Goal: Register for event/course

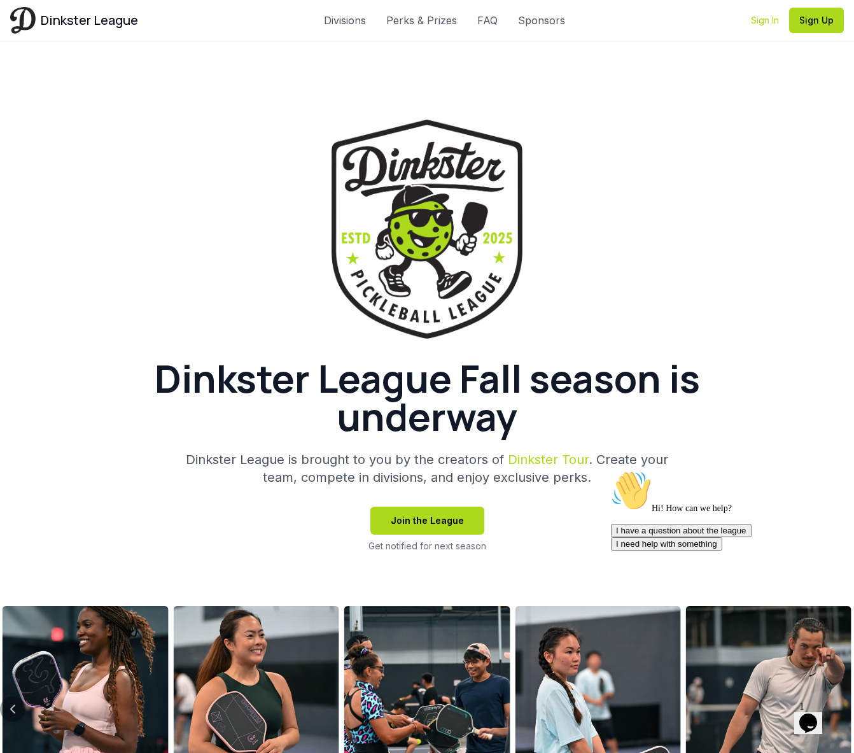
click at [768, 25] on link "Sign In" at bounding box center [765, 20] width 28 height 13
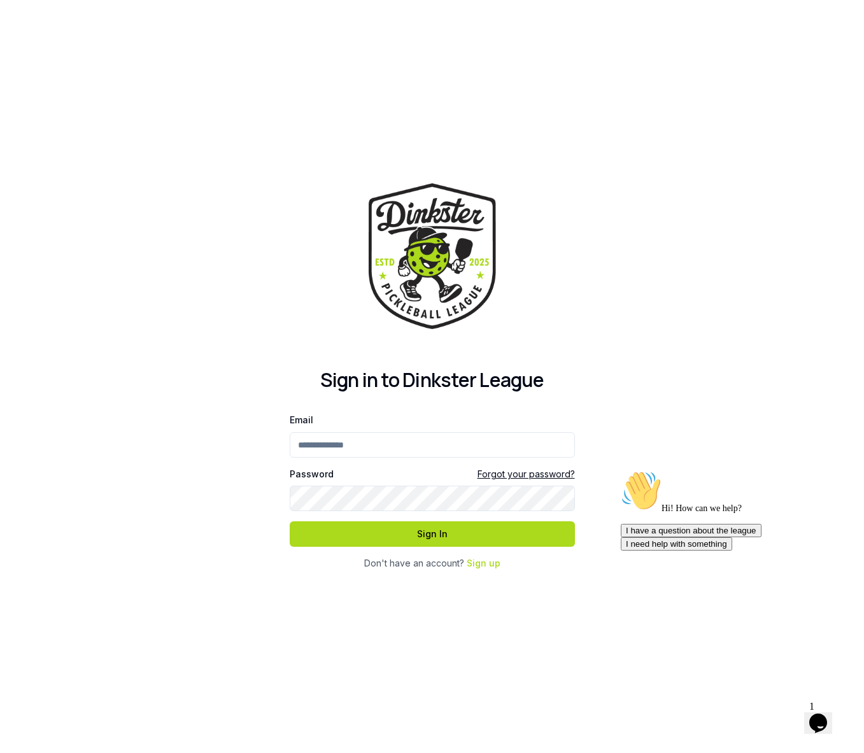
click at [394, 445] on input "Email" at bounding box center [432, 444] width 285 height 25
type input "**********"
click at [425, 540] on button "Sign In" at bounding box center [432, 533] width 285 height 25
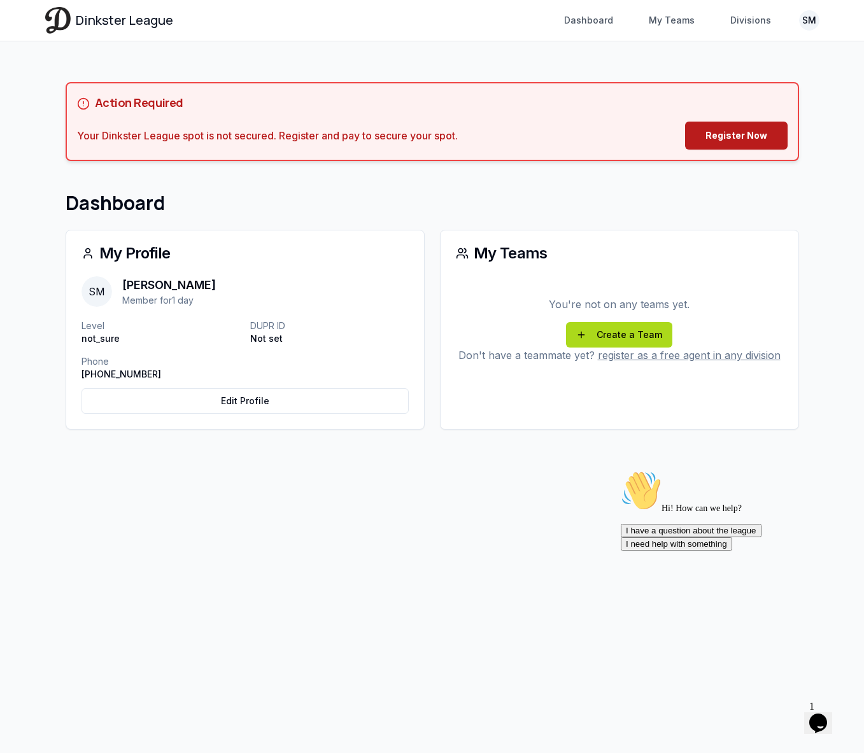
click at [728, 131] on link "Register Now" at bounding box center [736, 136] width 102 height 28
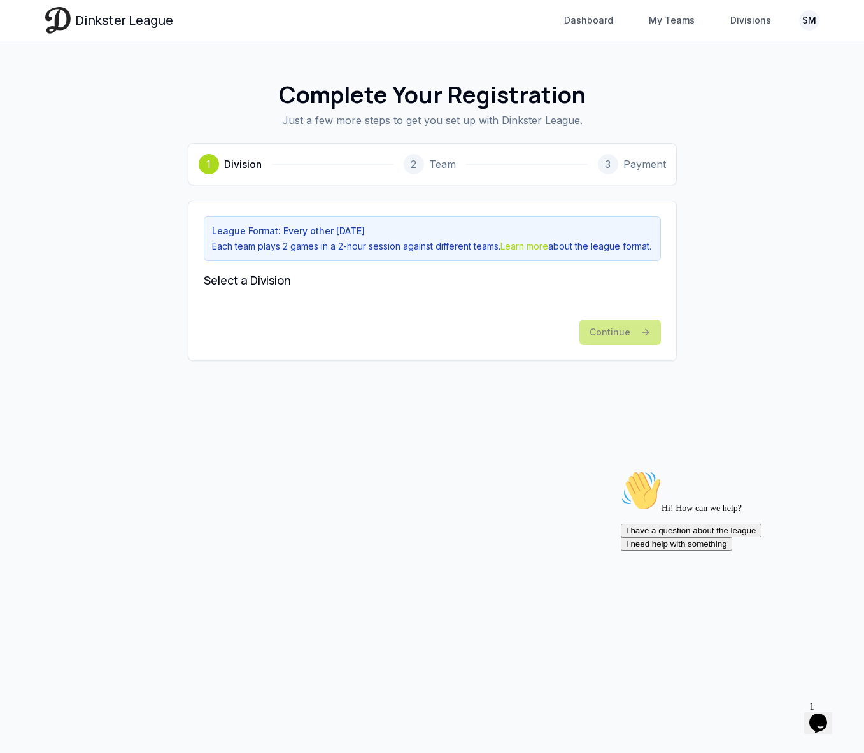
click at [651, 289] on h3 "Select a Division" at bounding box center [432, 280] width 457 height 18
click at [628, 345] on div "Continue" at bounding box center [432, 327] width 457 height 36
click at [312, 246] on p "Each team plays 2 games in a 2-hour session against different teams. Learn more…" at bounding box center [432, 246] width 440 height 13
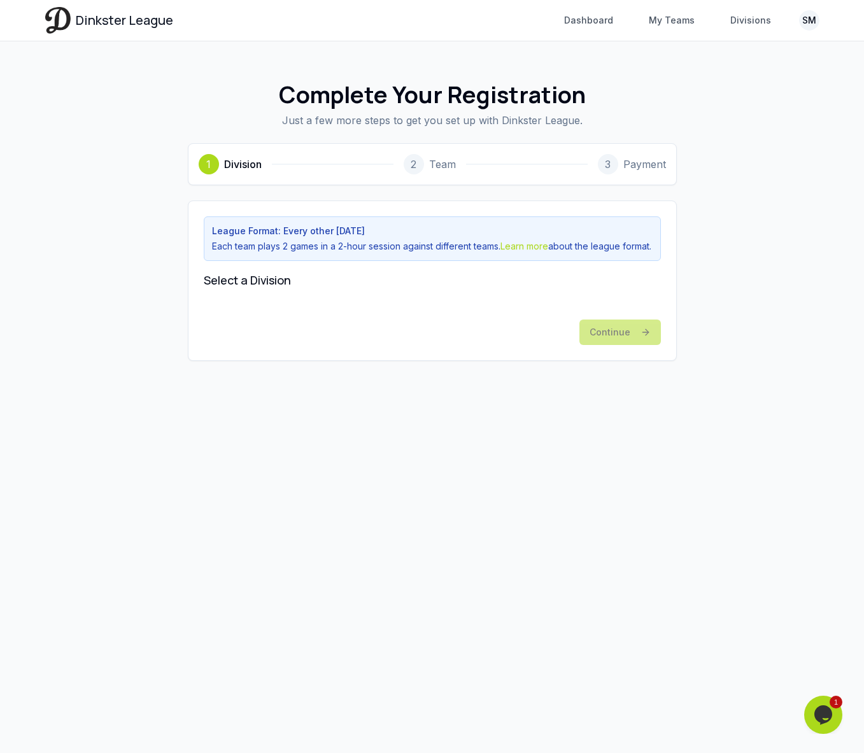
click at [604, 337] on div "Continue" at bounding box center [432, 327] width 457 height 36
drag, startPoint x: 358, startPoint y: 314, endPoint x: 286, endPoint y: 300, distance: 73.9
click at [358, 314] on div "League Format: Every other [DATE] Each team plays 2 games in a 2-hour session a…" at bounding box center [432, 280] width 457 height 129
click at [286, 289] on h3 "Select a Division" at bounding box center [432, 280] width 457 height 18
